Goal: Information Seeking & Learning: Learn about a topic

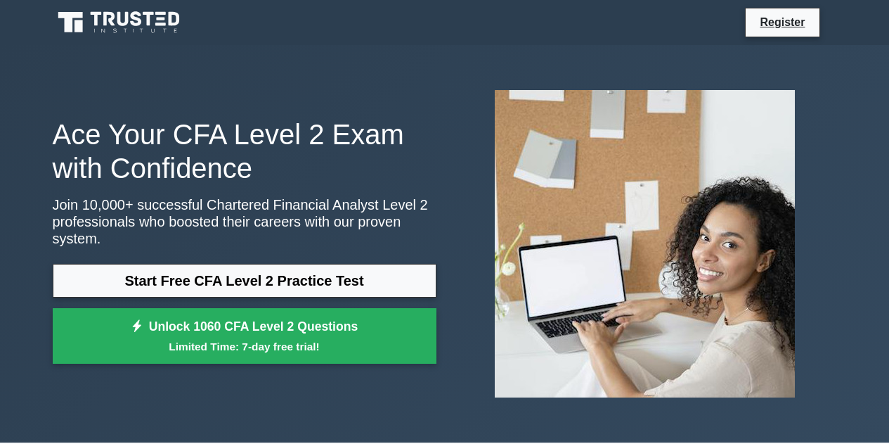
click at [219, 271] on link "Start Free CFA Level 2 Practice Test" at bounding box center [245, 281] width 384 height 34
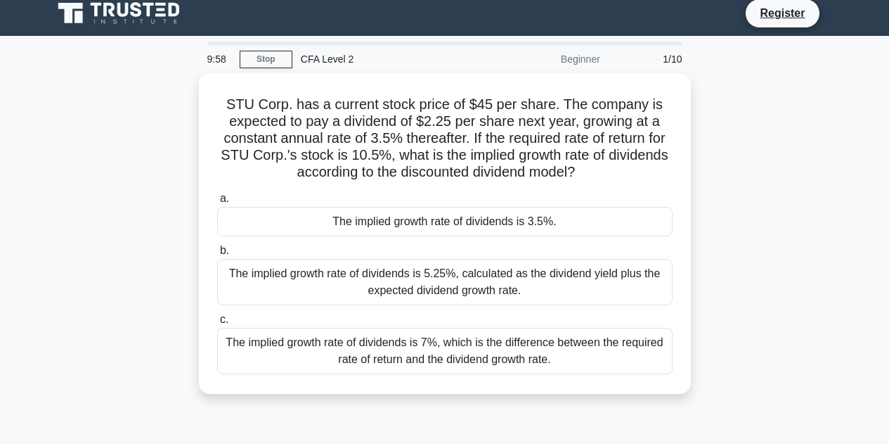
scroll to position [12, 0]
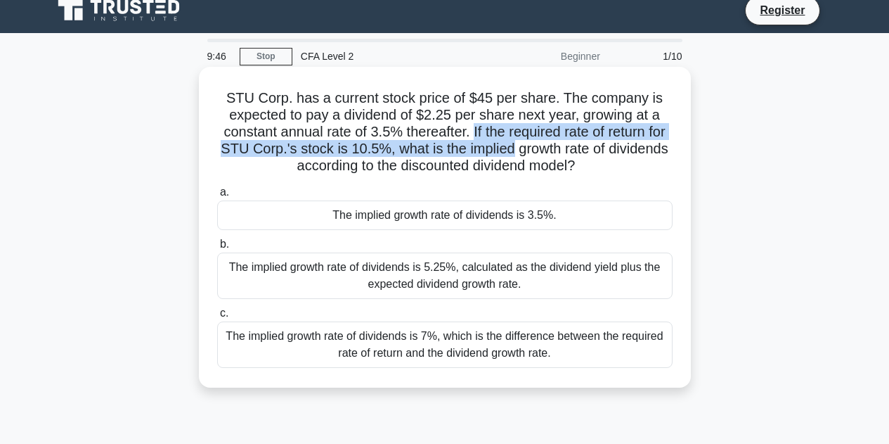
drag, startPoint x: 470, startPoint y: 129, endPoint x: 512, endPoint y: 150, distance: 46.9
click at [512, 150] on h5 "STU Corp. has a current stock price of $45 per share. The company is expected t…" at bounding box center [445, 132] width 458 height 86
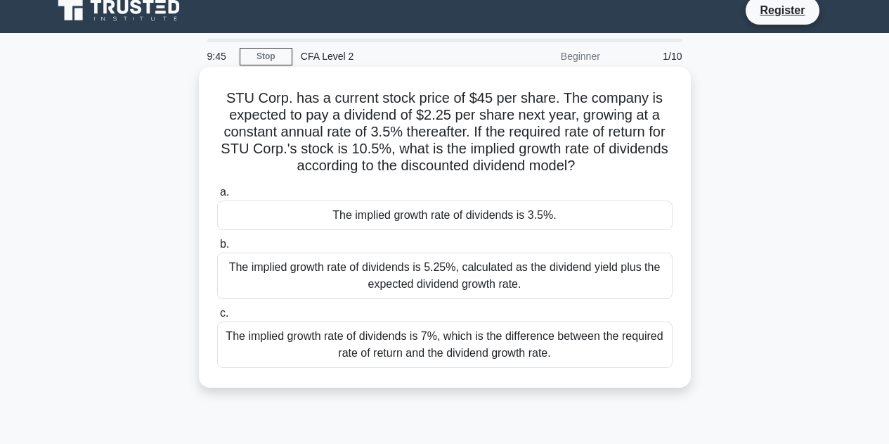
click at [562, 162] on h5 "STU Corp. has a current stock price of $45 per share. The company is expected t…" at bounding box center [445, 132] width 458 height 86
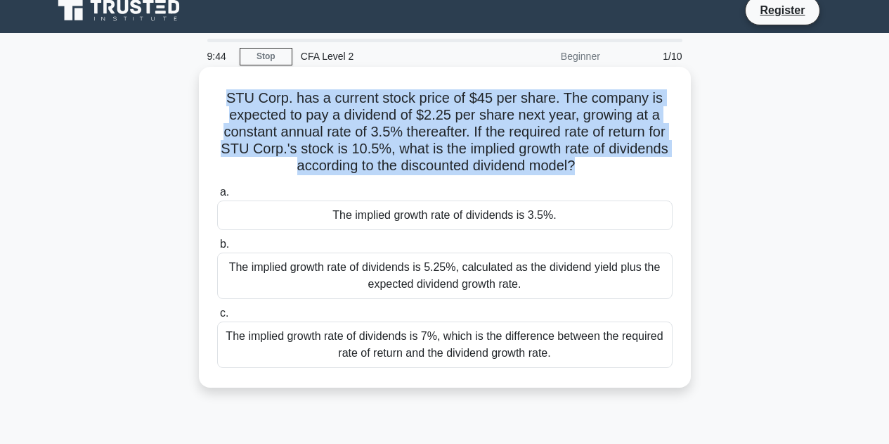
click at [562, 162] on h5 "STU Corp. has a current stock price of $45 per share. The company is expected t…" at bounding box center [445, 132] width 458 height 86
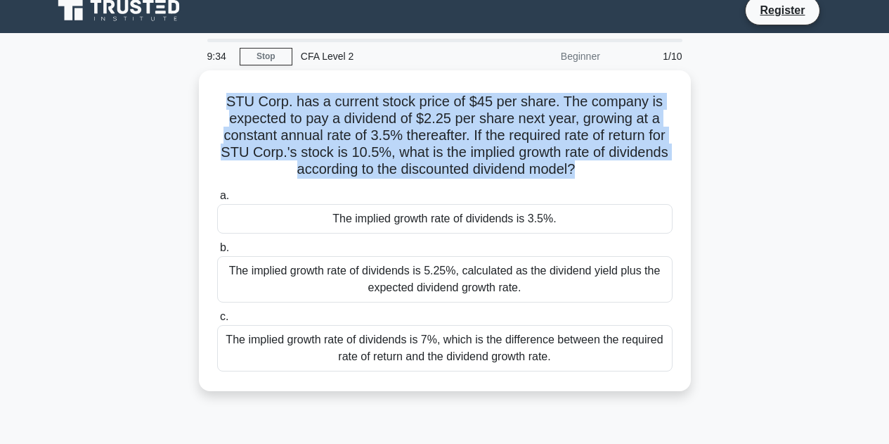
click at [69, 154] on div "STU Corp. has a current stock price of $45 per share. The company is expected t…" at bounding box center [444, 238] width 801 height 337
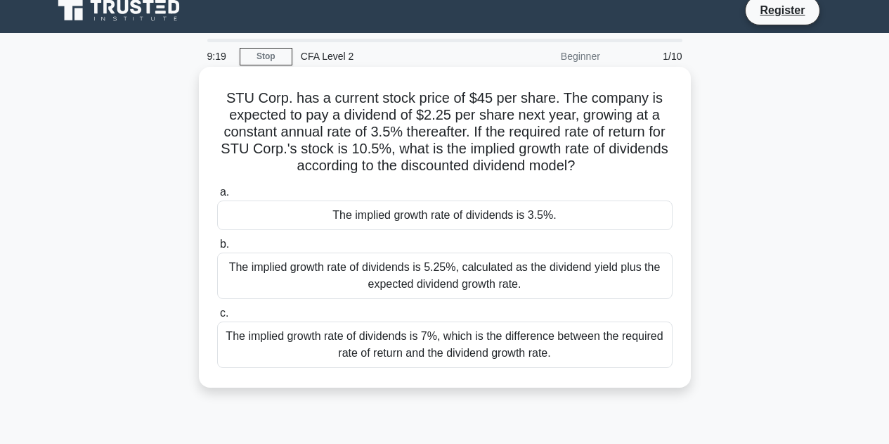
click at [558, 134] on h5 "STU Corp. has a current stock price of $45 per share. The company is expected t…" at bounding box center [445, 132] width 458 height 86
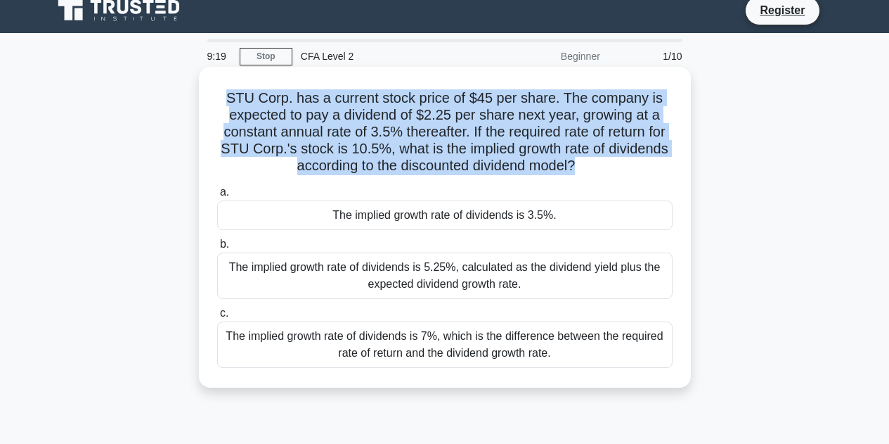
click at [558, 134] on h5 "STU Corp. has a current stock price of $45 per share. The company is expected t…" at bounding box center [445, 132] width 458 height 86
copy div "STU Corp. has a current stock price of $45 per share. The company is expected t…"
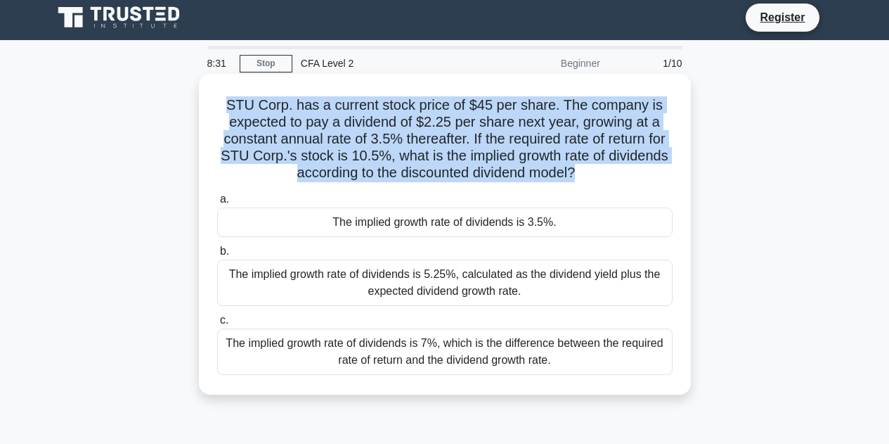
scroll to position [0, 0]
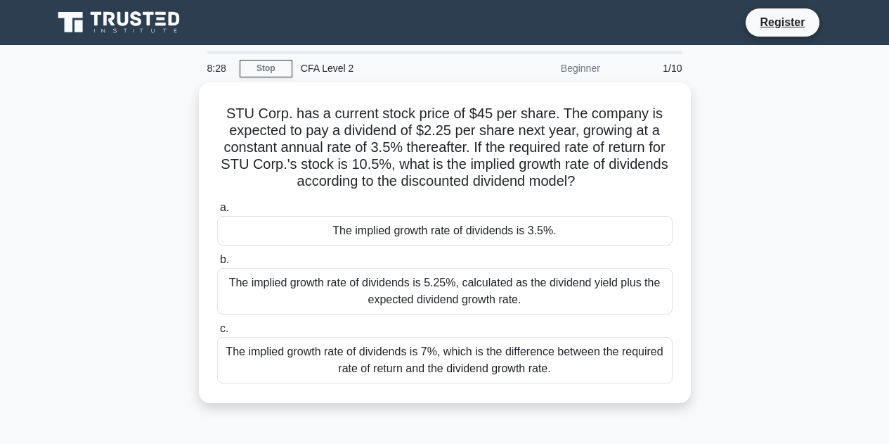
click at [197, 261] on div "STU Corp. has a current stock price of $45 per share. The company is expected t…" at bounding box center [444, 250] width 801 height 337
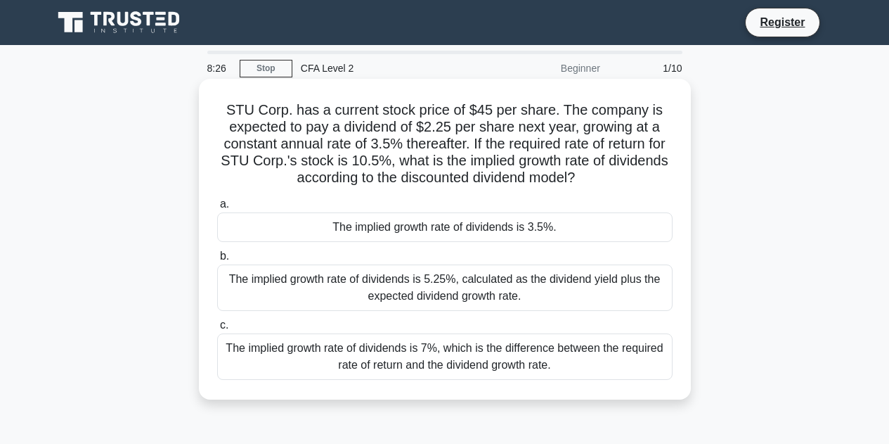
drag, startPoint x: 210, startPoint y: 199, endPoint x: 660, endPoint y: 373, distance: 482.9
click at [660, 373] on div "a. The implied growth rate of dividends is 3.5%. b. The implied growth rate of …" at bounding box center [445, 288] width 472 height 190
copy div "a. The implied growth rate of dividends is 3.5%. b. The implied growth rate of …"
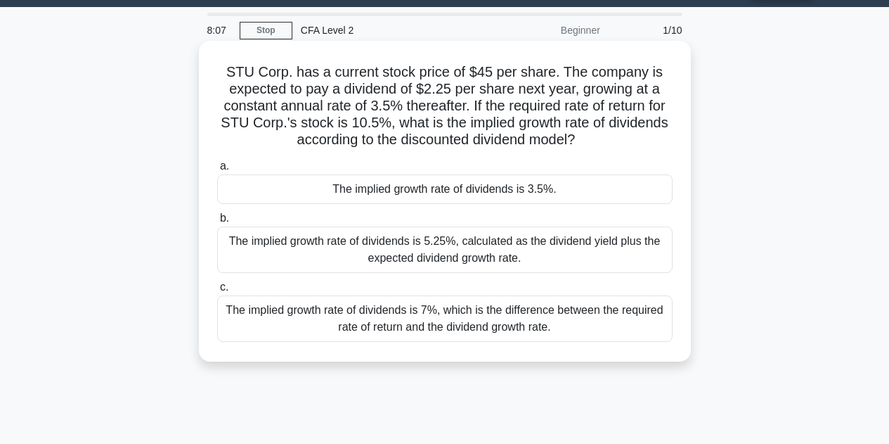
scroll to position [41, 0]
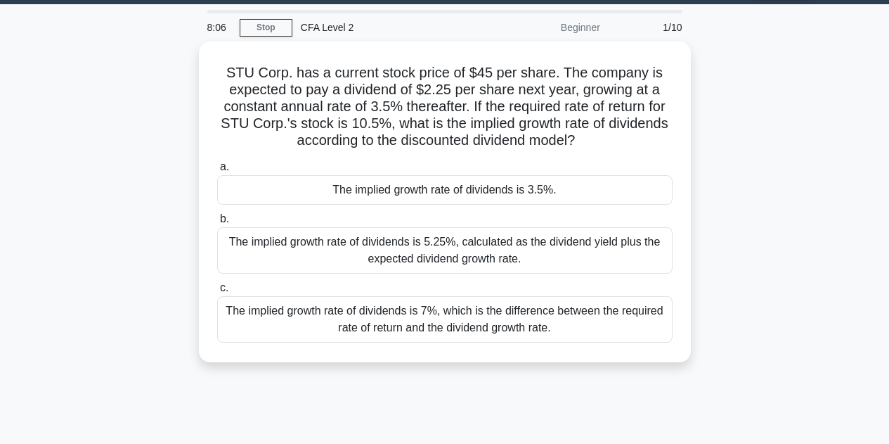
click at [741, 167] on div "STU Corp. has a current stock price of $45 per share. The company is expected t…" at bounding box center [444, 209] width 801 height 337
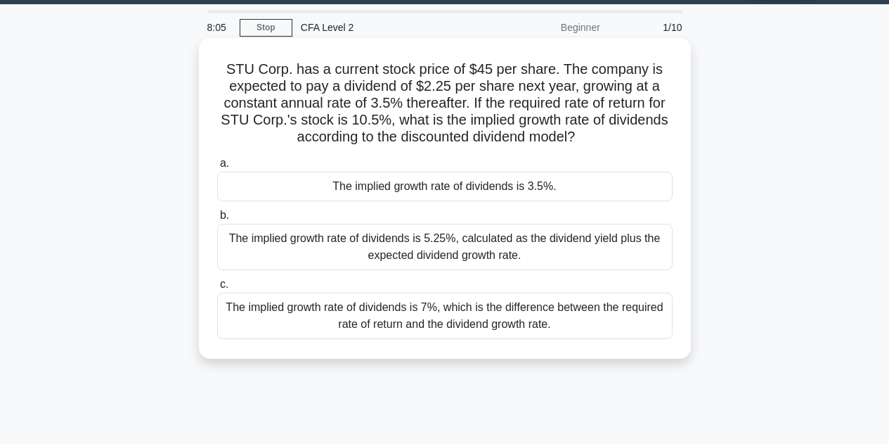
scroll to position [0, 0]
